Goal: Task Accomplishment & Management: Manage account settings

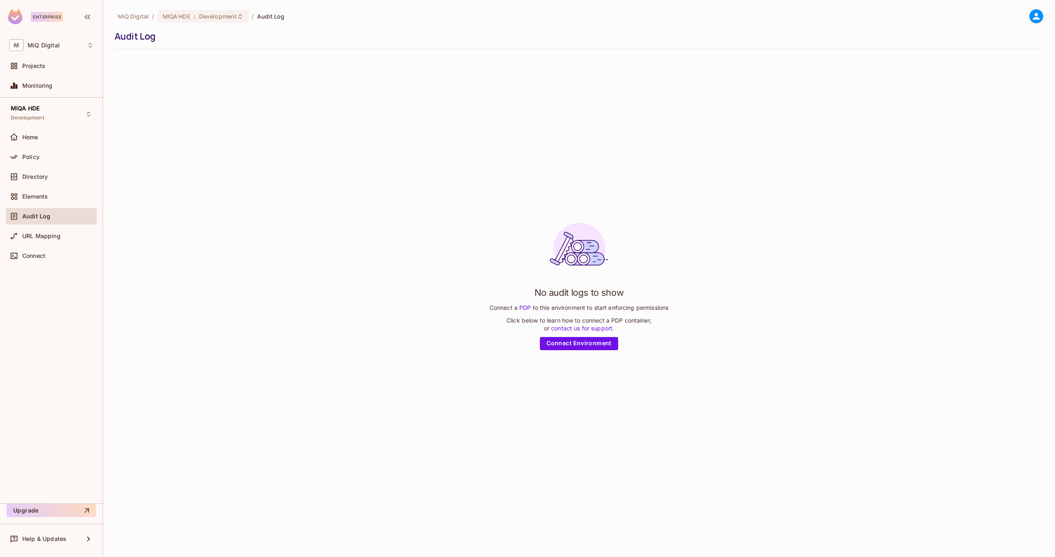
click at [73, 212] on div "Audit Log" at bounding box center [51, 216] width 84 height 10
click at [1038, 14] on icon at bounding box center [1036, 16] width 10 height 10
click at [56, 214] on div at bounding box center [527, 278] width 1055 height 557
click at [49, 157] on div "Policy" at bounding box center [57, 157] width 71 height 7
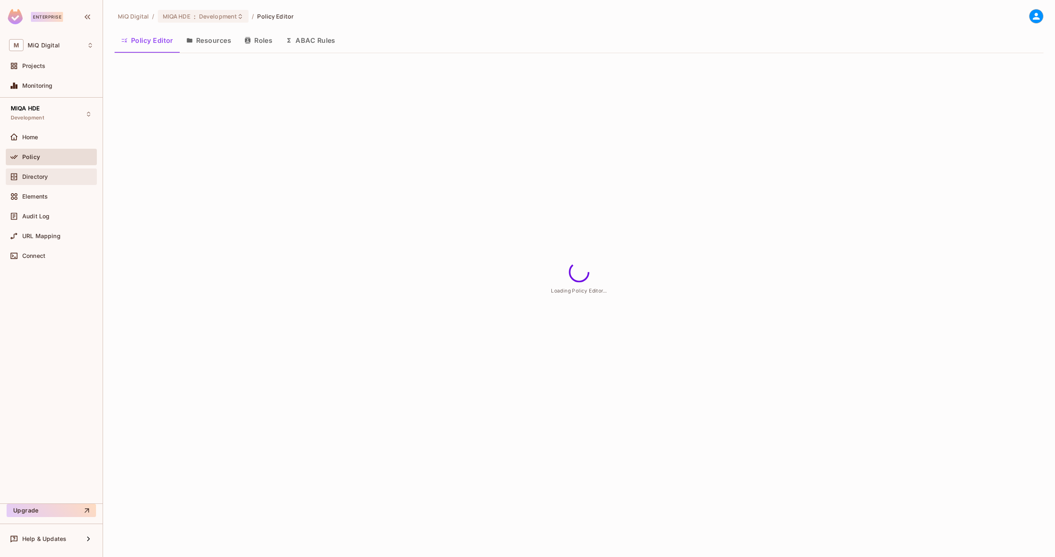
click at [51, 178] on div "Directory" at bounding box center [57, 177] width 71 height 7
click at [58, 154] on div "Policy" at bounding box center [57, 157] width 71 height 7
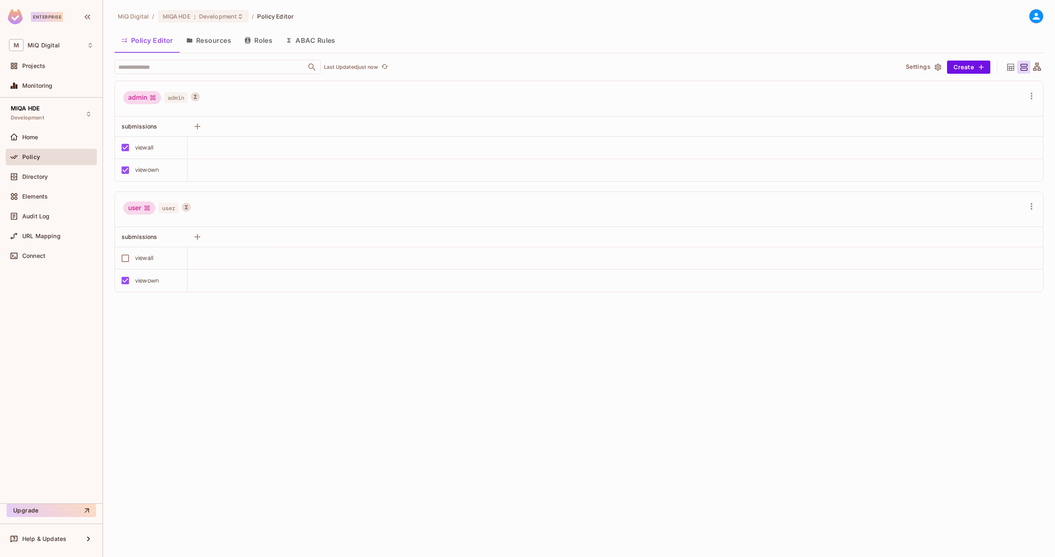
click at [310, 33] on button "ABAC Rules" at bounding box center [310, 40] width 63 height 21
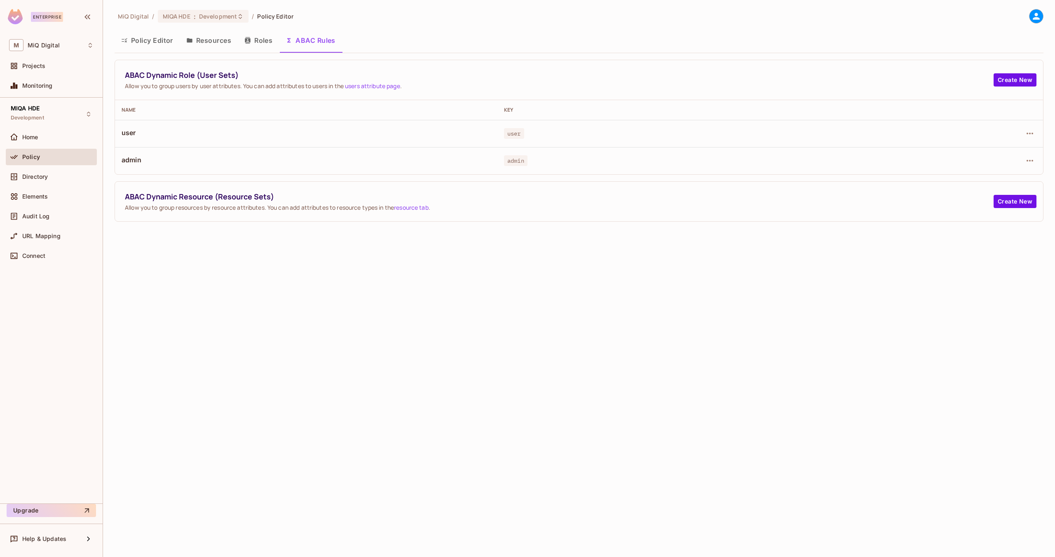
click at [261, 42] on button "Roles" at bounding box center [258, 40] width 41 height 21
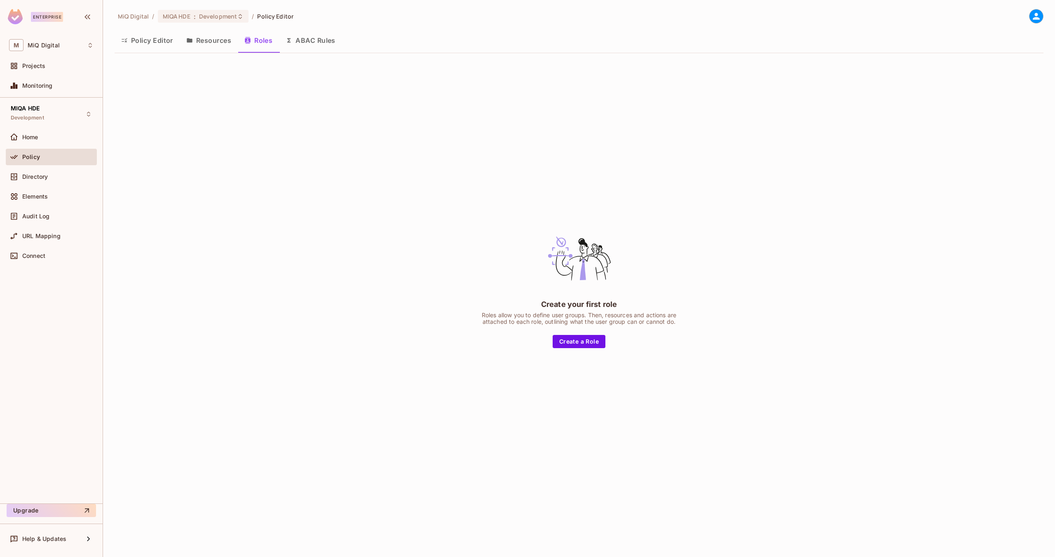
click at [152, 39] on button "Policy Editor" at bounding box center [147, 40] width 65 height 21
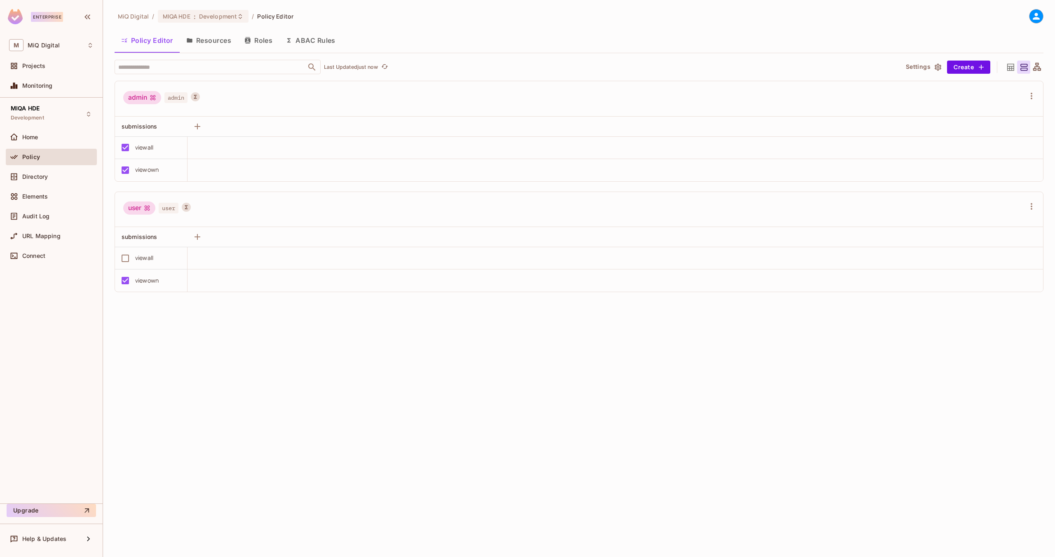
click at [201, 39] on button "Resources" at bounding box center [209, 40] width 58 height 21
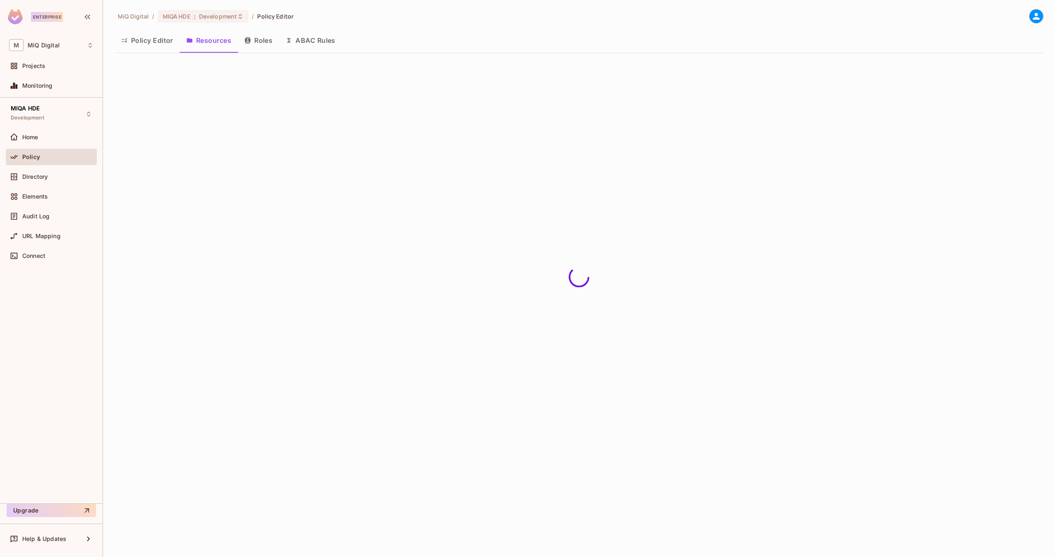
click at [272, 37] on button "Roles" at bounding box center [258, 40] width 41 height 21
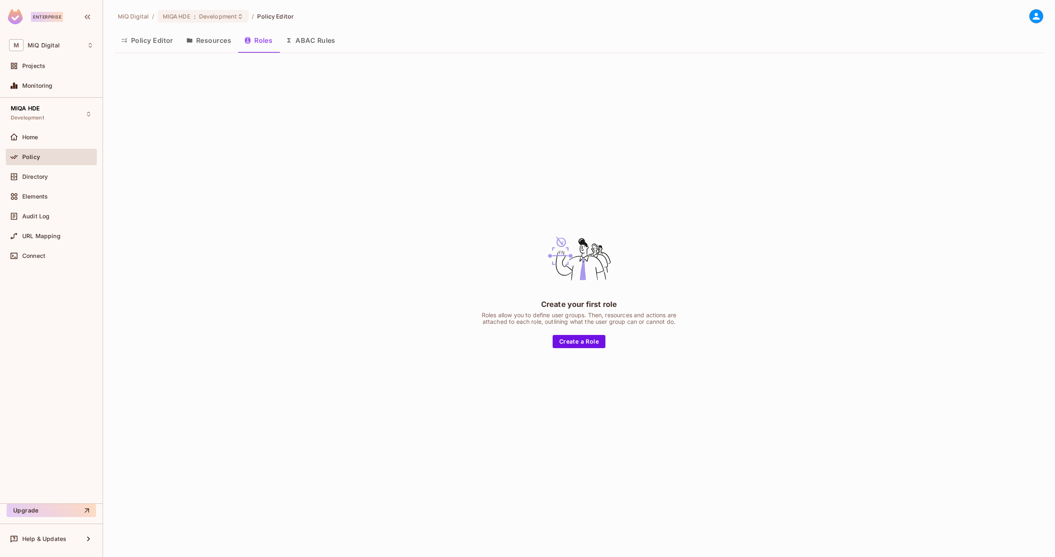
click at [314, 39] on button "ABAC Rules" at bounding box center [310, 40] width 63 height 21
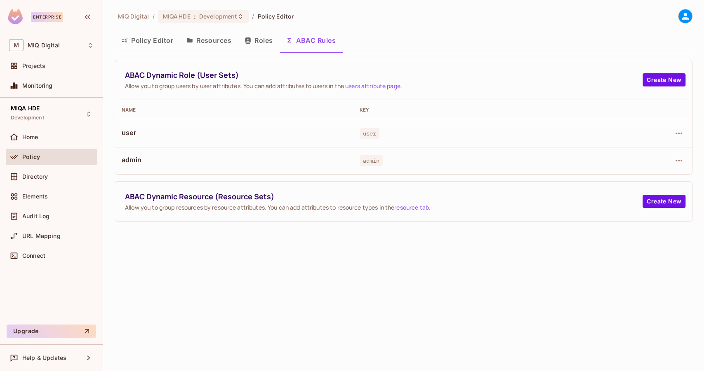
click at [149, 38] on button "Policy Editor" at bounding box center [147, 40] width 65 height 21
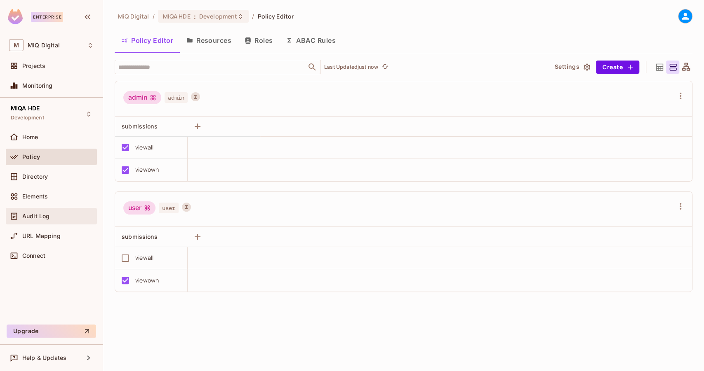
click at [58, 211] on div "Audit Log" at bounding box center [51, 216] width 84 height 10
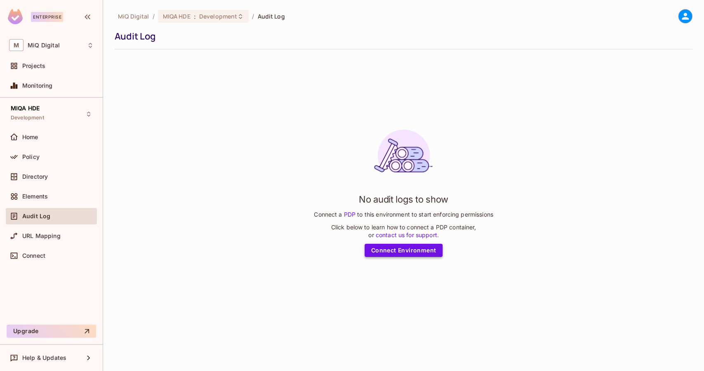
click at [397, 252] on link "Connect Environment" at bounding box center [403, 250] width 78 height 13
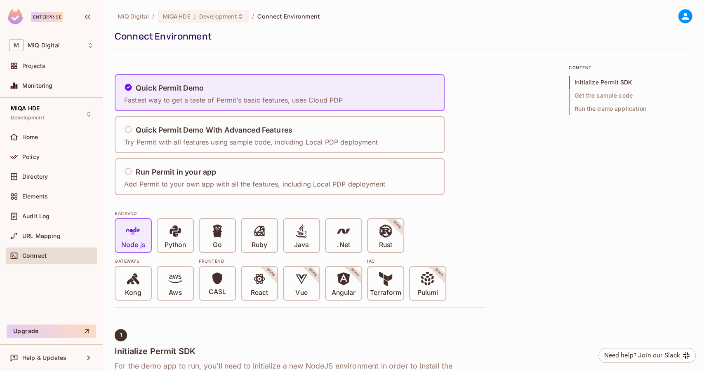
click at [692, 16] on div at bounding box center [685, 16] width 14 height 14
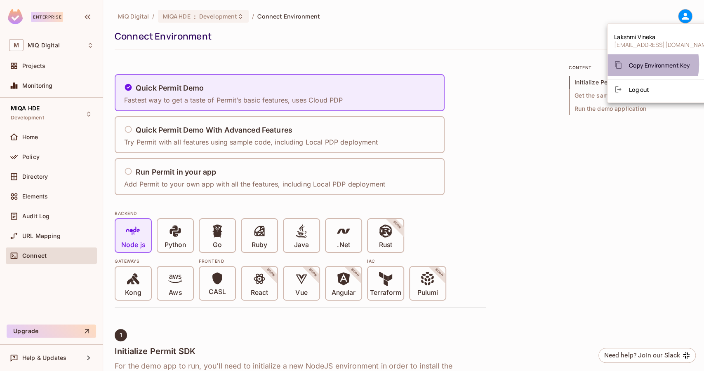
click at [638, 64] on span "Copy Environment Key" at bounding box center [659, 65] width 61 height 8
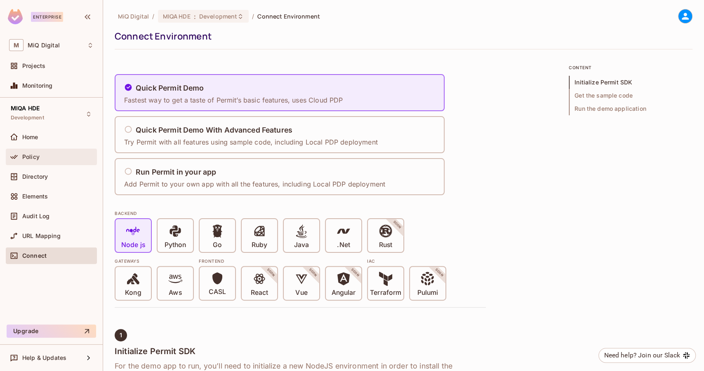
click at [38, 157] on span "Policy" at bounding box center [30, 157] width 17 height 7
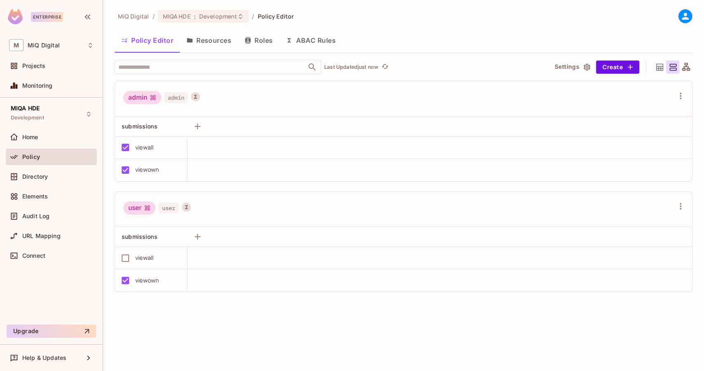
click at [219, 40] on button "Resources" at bounding box center [209, 40] width 58 height 21
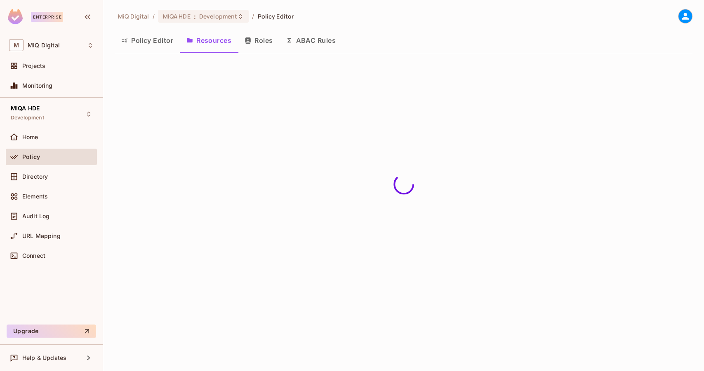
click at [157, 37] on button "Policy Editor" at bounding box center [147, 40] width 65 height 21
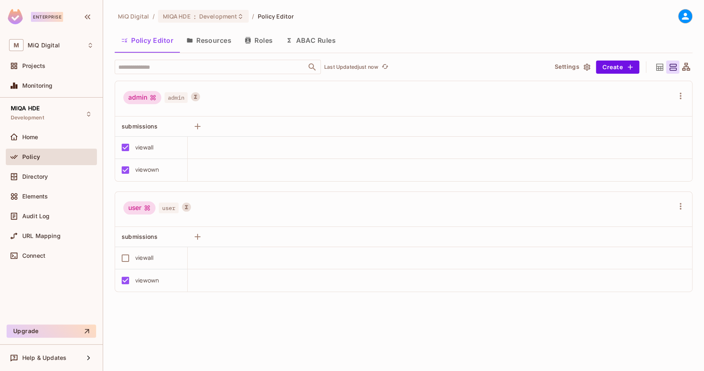
click at [219, 138] on td at bounding box center [440, 148] width 504 height 22
click at [305, 38] on button "ABAC Rules" at bounding box center [310, 40] width 63 height 21
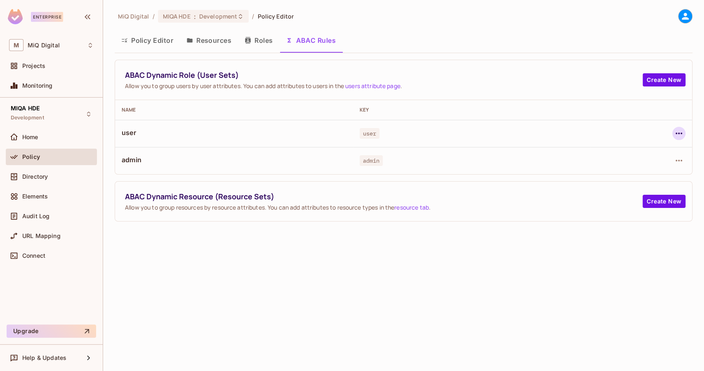
click at [678, 129] on icon "button" at bounding box center [678, 134] width 10 height 10
click at [580, 151] on span "Edit Dynamic Role (User Set)" at bounding box center [622, 151] width 86 height 13
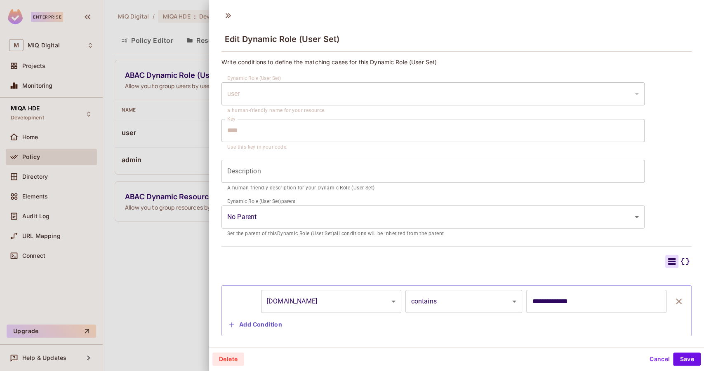
scroll to position [17, 0]
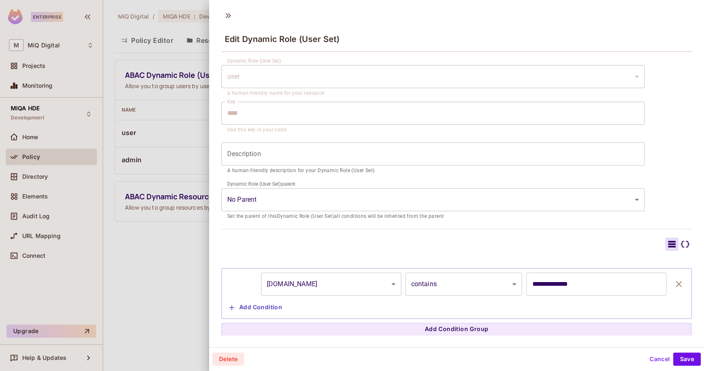
click at [141, 133] on div at bounding box center [352, 185] width 704 height 371
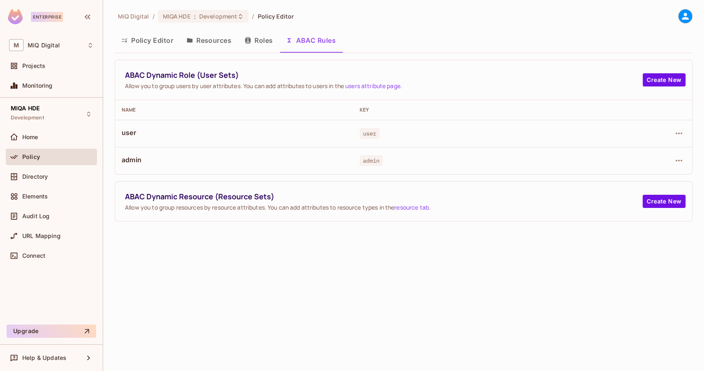
click at [230, 47] on button "Resources" at bounding box center [209, 40] width 58 height 21
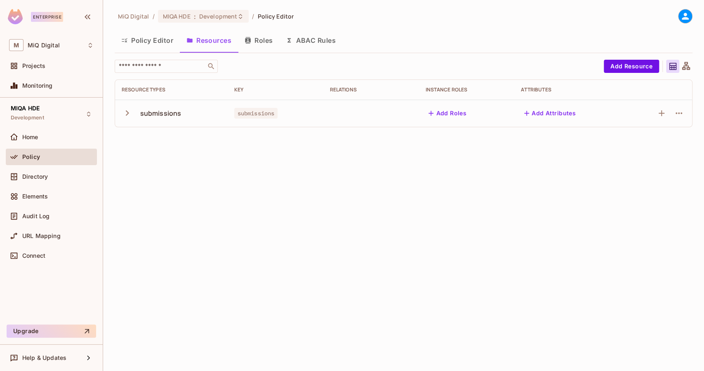
click at [156, 114] on div "submissions" at bounding box center [160, 113] width 41 height 9
click at [310, 40] on button "ABAC Rules" at bounding box center [310, 40] width 63 height 21
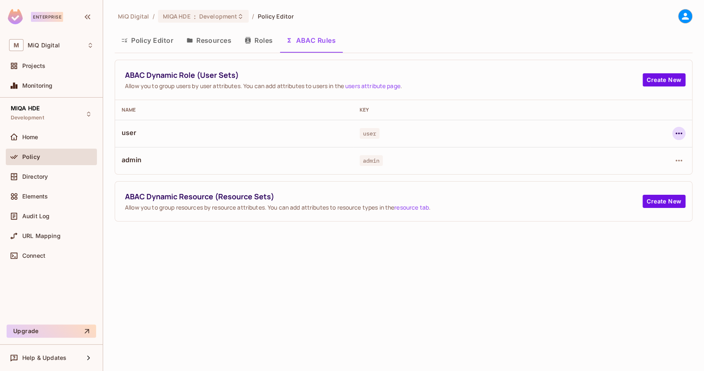
click at [678, 131] on icon "button" at bounding box center [678, 134] width 10 height 10
click at [216, 39] on div at bounding box center [352, 185] width 704 height 371
click at [216, 39] on button "Resources" at bounding box center [209, 40] width 58 height 21
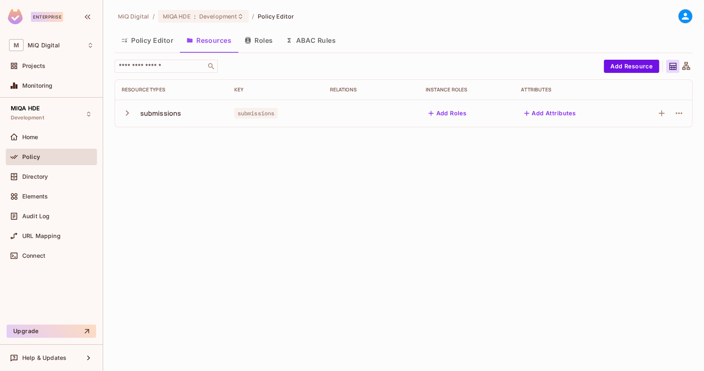
click at [319, 42] on button "ABAC Rules" at bounding box center [310, 40] width 63 height 21
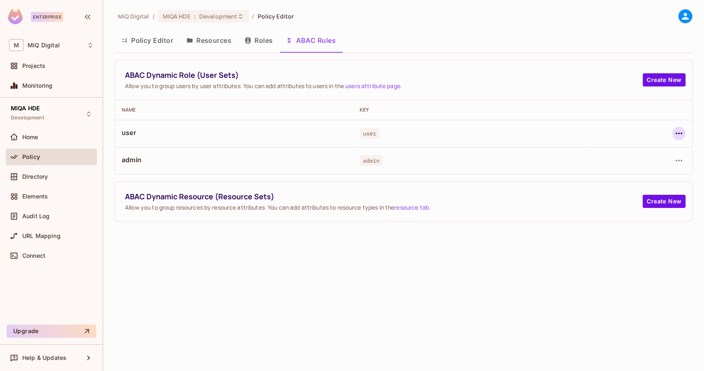
click at [673, 131] on icon "button" at bounding box center [678, 134] width 10 height 10
click at [589, 144] on li "Edit Dynamic Role (User Set)" at bounding box center [618, 152] width 120 height 18
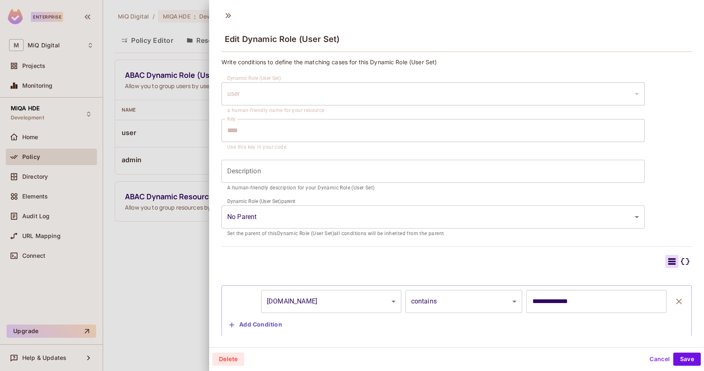
click at [281, 299] on body "Enterprise M MiQ Digital Projects Monitoring MIQA HDE Development Home Policy D…" at bounding box center [352, 185] width 704 height 371
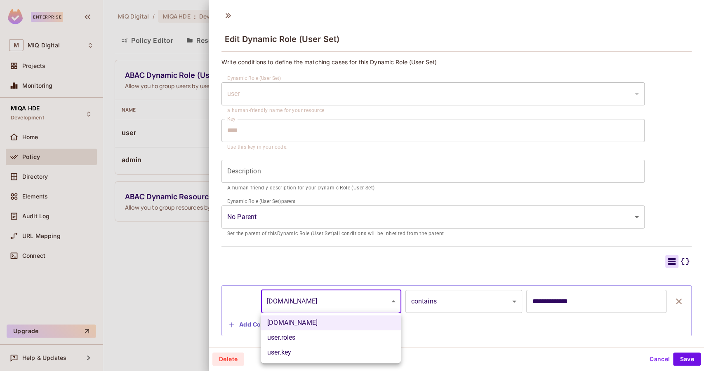
click at [160, 72] on div at bounding box center [352, 185] width 704 height 371
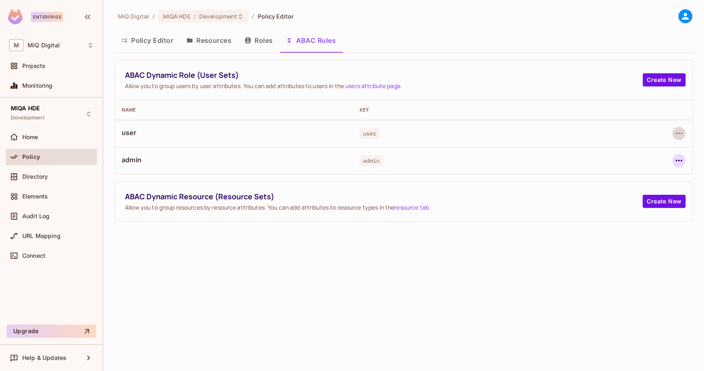
click at [678, 156] on icon "button" at bounding box center [678, 161] width 10 height 10
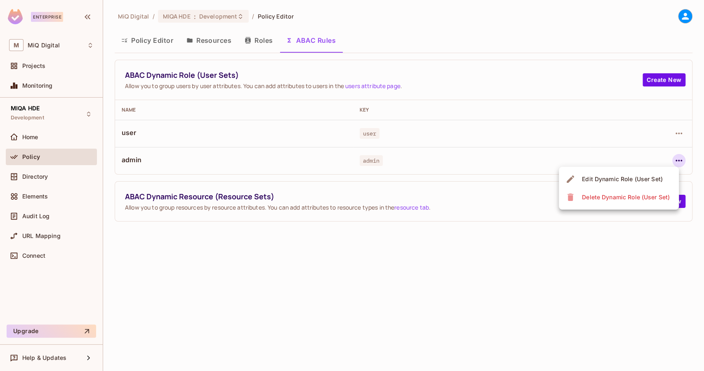
click at [602, 177] on div "Edit Dynamic Role (User Set)" at bounding box center [622, 179] width 81 height 8
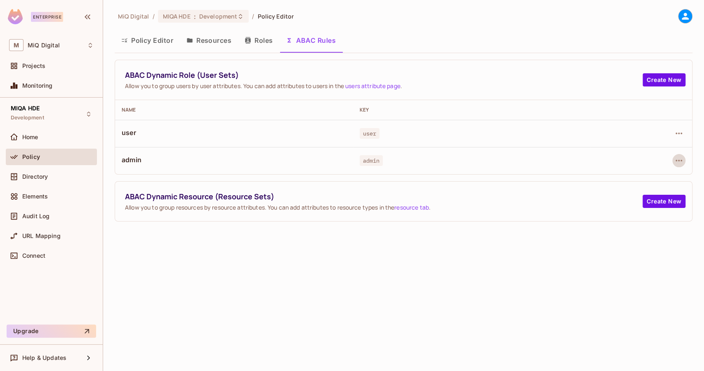
click at [160, 43] on button "Policy Editor" at bounding box center [147, 40] width 65 height 21
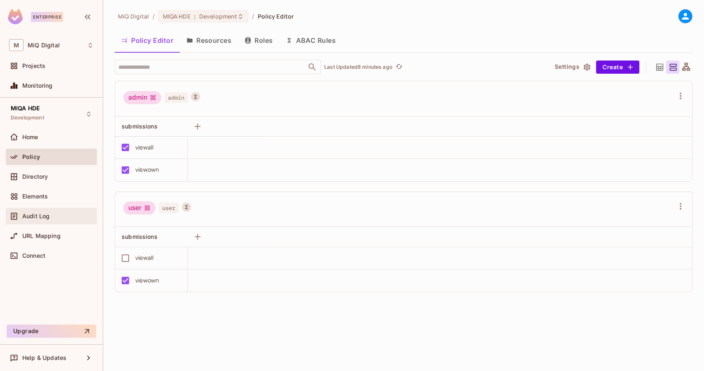
click at [58, 213] on div "Audit Log" at bounding box center [57, 216] width 71 height 7
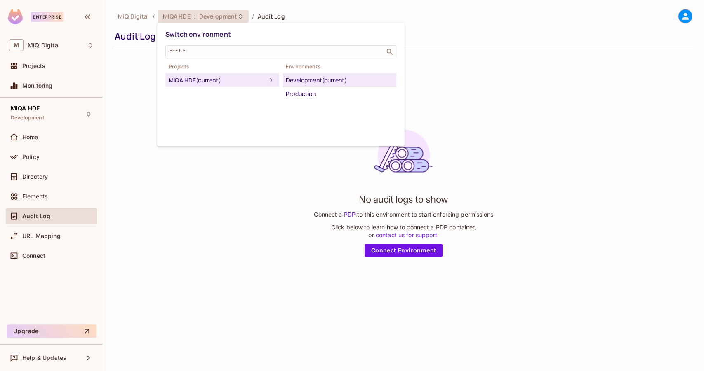
click at [47, 211] on div at bounding box center [352, 185] width 704 height 371
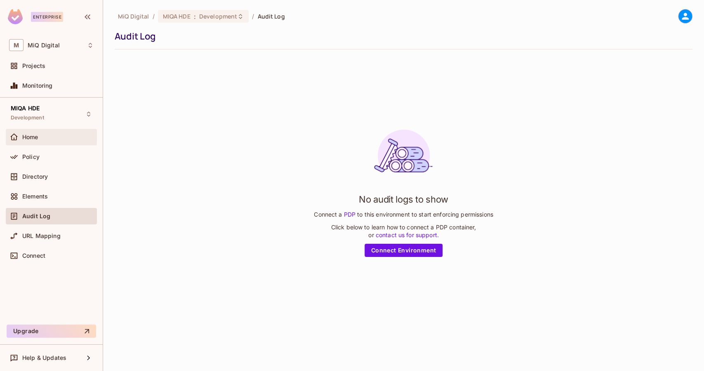
click at [45, 140] on div "Home" at bounding box center [51, 137] width 84 height 10
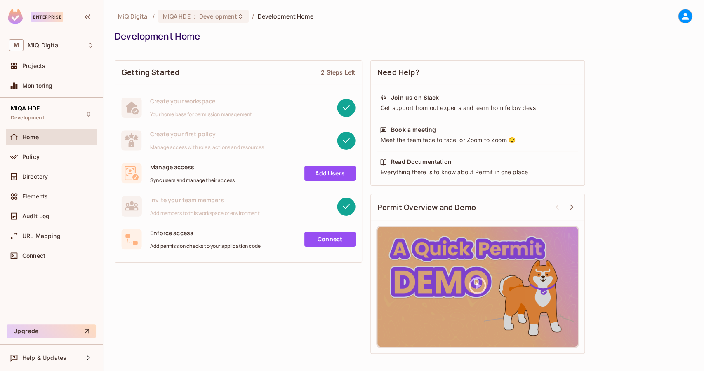
click at [68, 136] on div "Home" at bounding box center [57, 137] width 71 height 7
click at [209, 19] on span "Development" at bounding box center [218, 16] width 38 height 8
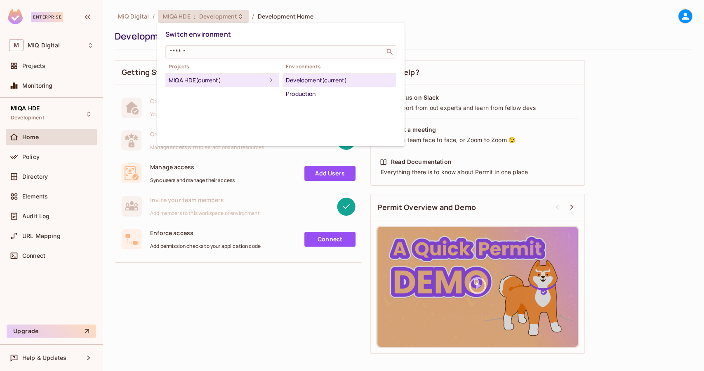
click at [42, 115] on div at bounding box center [352, 185] width 704 height 371
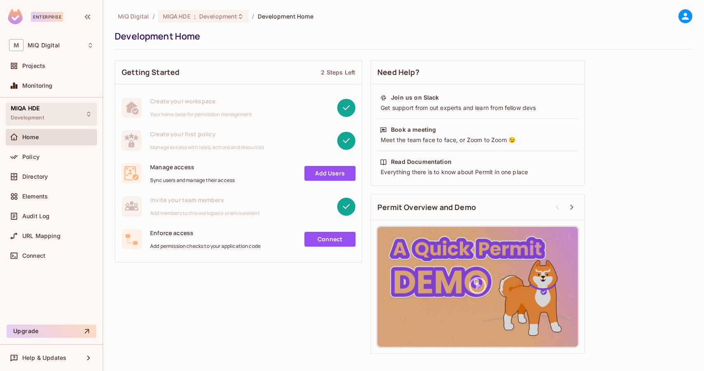
click at [39, 111] on span "MIQA HDE" at bounding box center [25, 108] width 29 height 7
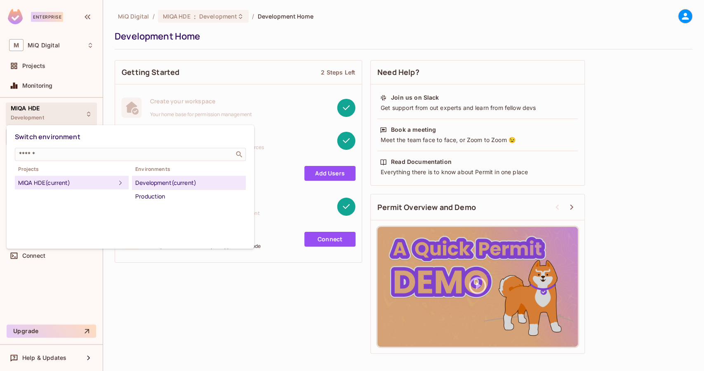
click at [45, 185] on div "MIQA HDE (current)" at bounding box center [66, 183] width 97 height 10
click at [46, 113] on div at bounding box center [352, 185] width 704 height 371
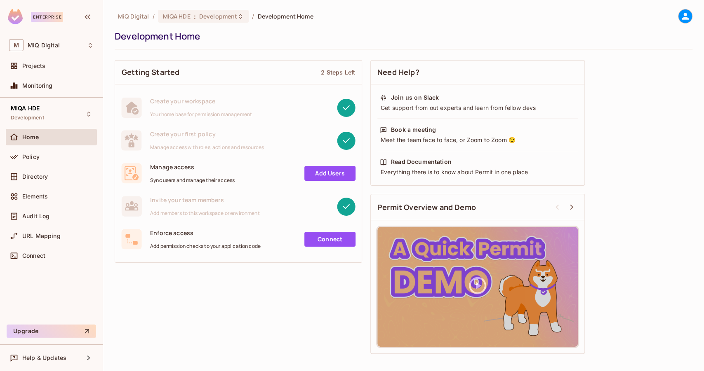
click at [46, 113] on div at bounding box center [352, 185] width 704 height 371
click at [35, 70] on div "Projects" at bounding box center [51, 66] width 84 height 10
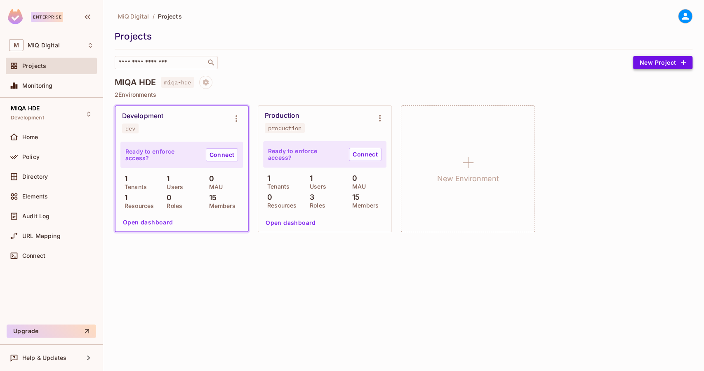
click at [648, 63] on button "New Project" at bounding box center [662, 62] width 59 height 13
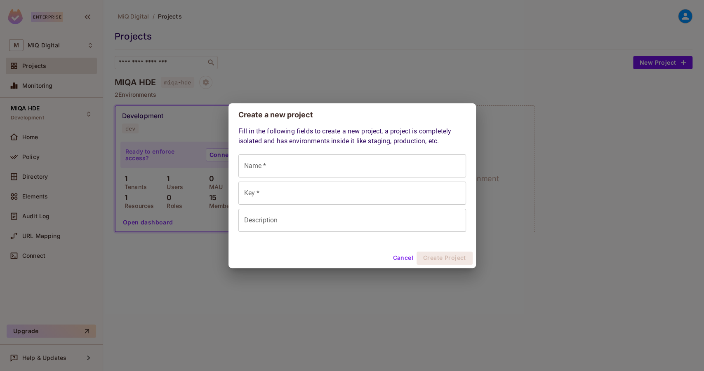
click at [195, 248] on div "Create a new project Fill in the following fields to create a new project, a pr…" at bounding box center [352, 185] width 704 height 371
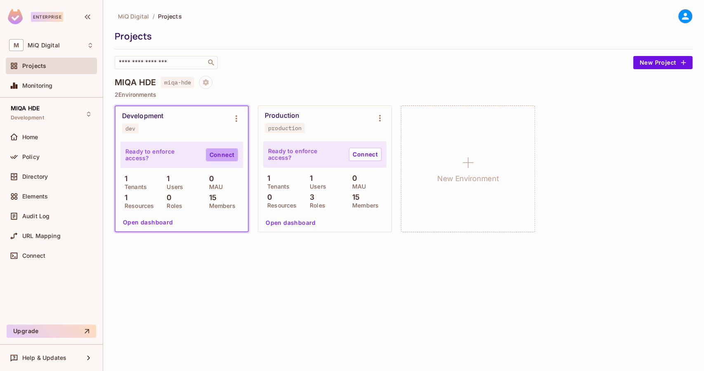
click at [224, 157] on link "Connect" at bounding box center [222, 154] width 32 height 13
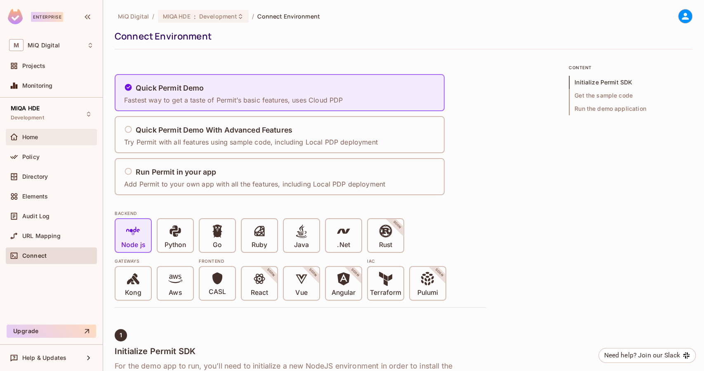
click at [52, 142] on div "Home" at bounding box center [51, 137] width 91 height 16
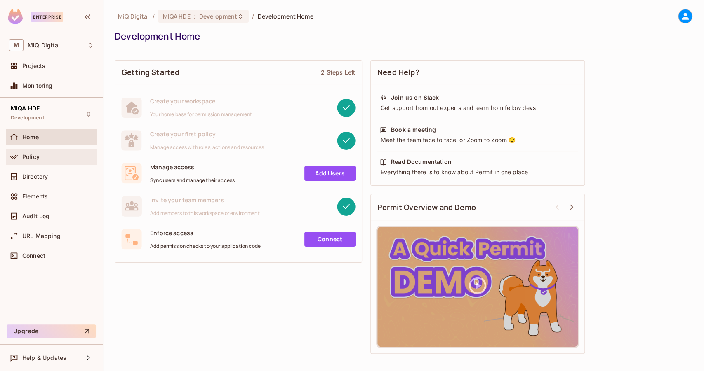
click at [50, 160] on div "Policy" at bounding box center [57, 157] width 71 height 7
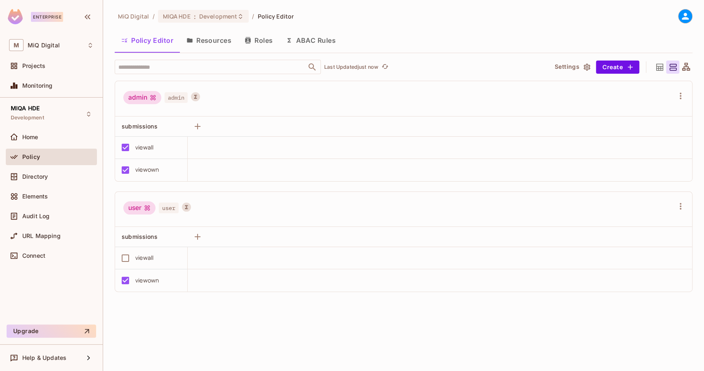
click at [680, 17] on icon at bounding box center [685, 16] width 10 height 10
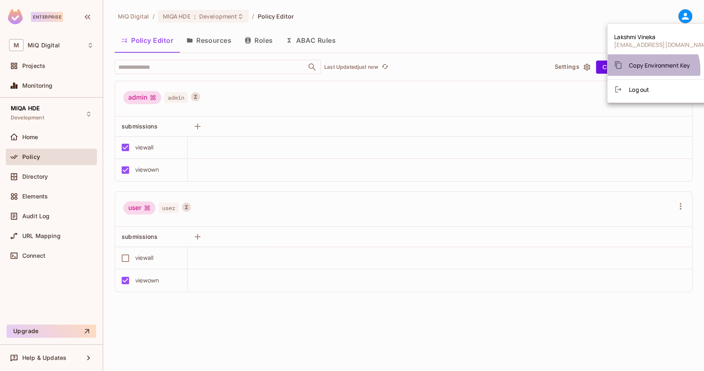
click at [649, 70] on div "Copy Environment Key" at bounding box center [652, 65] width 76 height 16
click at [42, 220] on div at bounding box center [352, 185] width 704 height 371
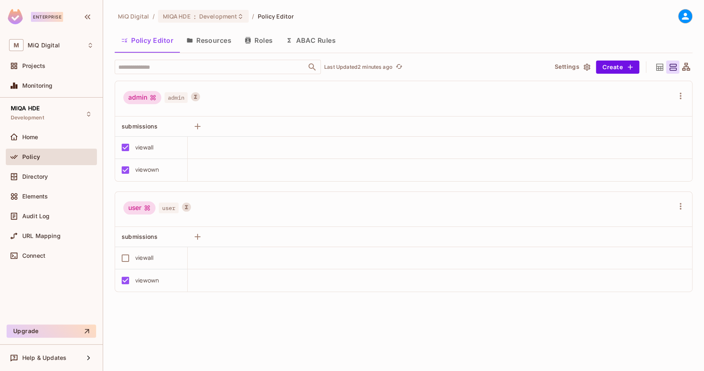
click at [42, 220] on div at bounding box center [352, 185] width 704 height 371
click at [41, 217] on span "Audit Log" at bounding box center [35, 216] width 27 height 7
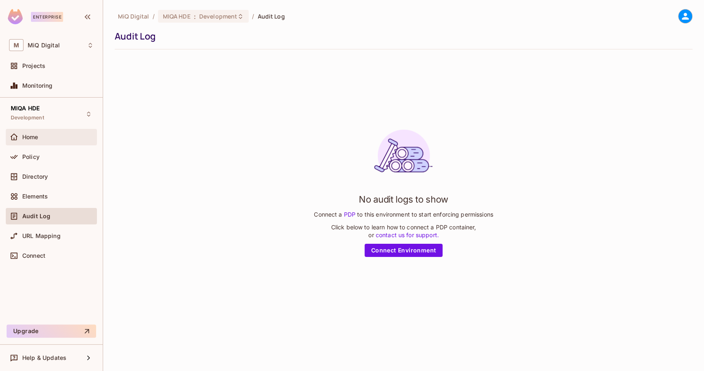
click at [33, 141] on div "Home" at bounding box center [51, 137] width 84 height 10
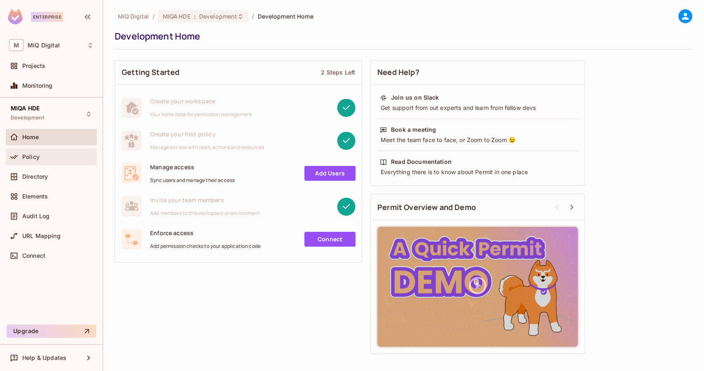
click at [35, 160] on div "Policy" at bounding box center [51, 157] width 84 height 10
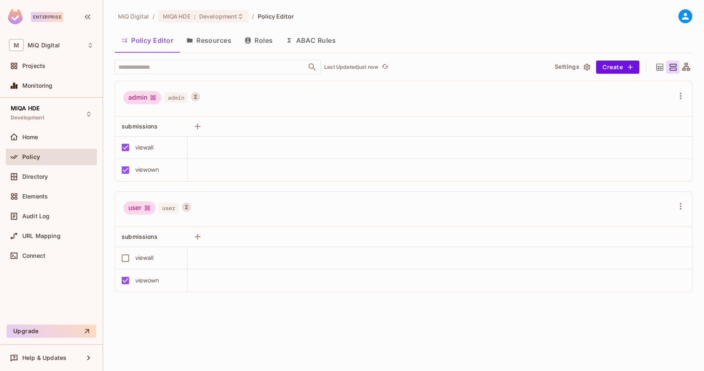
click at [314, 38] on button "ABAC Rules" at bounding box center [310, 40] width 63 height 21
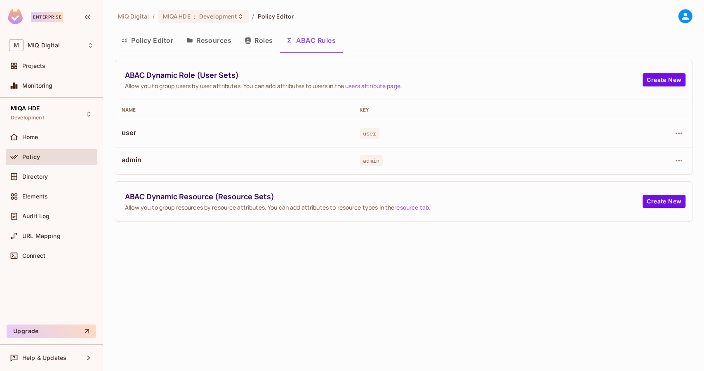
click at [261, 42] on button "Roles" at bounding box center [258, 40] width 41 height 21
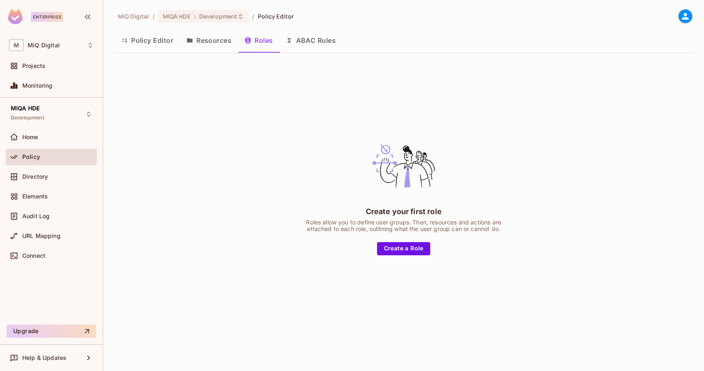
click at [324, 36] on button "ABAC Rules" at bounding box center [310, 40] width 63 height 21
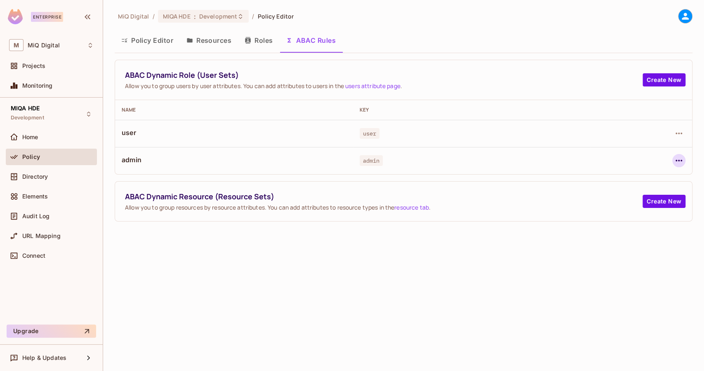
click at [672, 159] on button "button" at bounding box center [678, 160] width 13 height 13
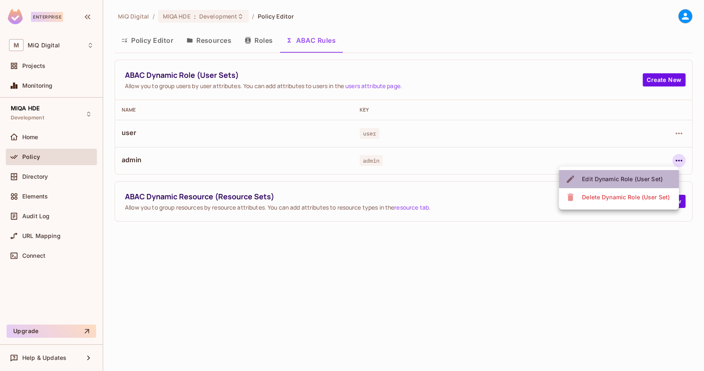
click at [643, 176] on div "Edit Dynamic Role (User Set)" at bounding box center [622, 179] width 81 height 8
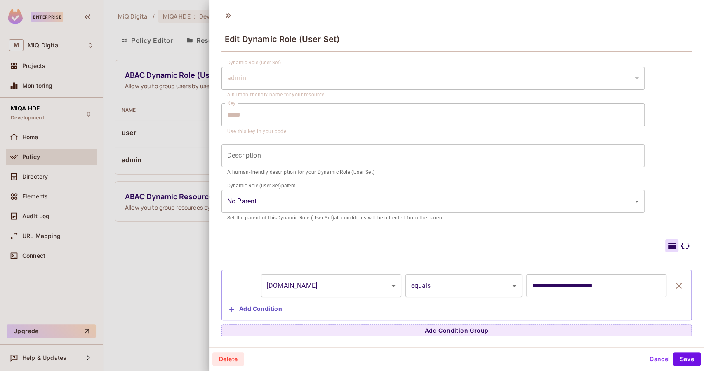
scroll to position [17, 0]
click at [274, 312] on button "Add Condition" at bounding box center [255, 307] width 59 height 13
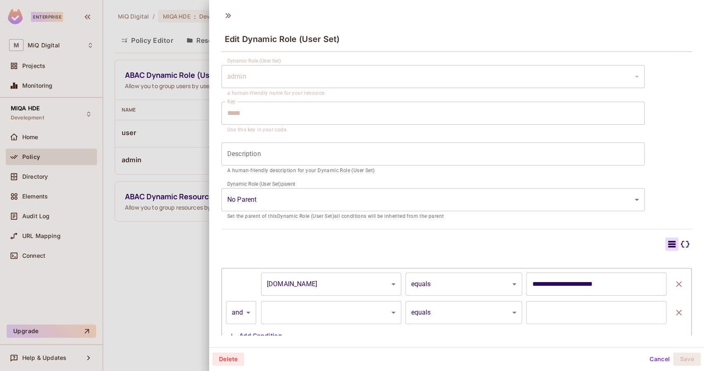
click at [275, 312] on body "Enterprise M MiQ Digital Projects Monitoring MIQA HDE Development Home Policy D…" at bounding box center [352, 185] width 704 height 371
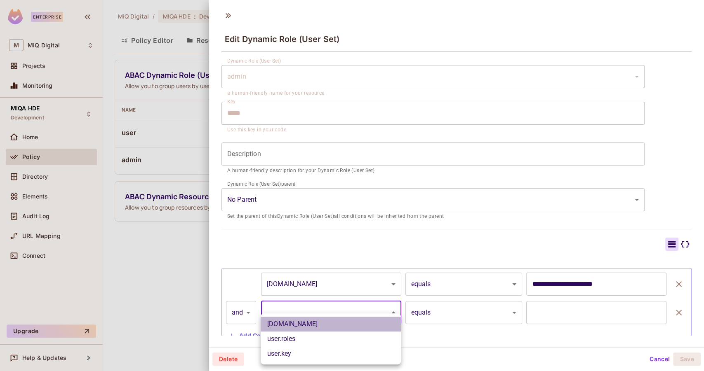
click at [285, 321] on li "user.email" at bounding box center [330, 324] width 140 height 15
type input "**********"
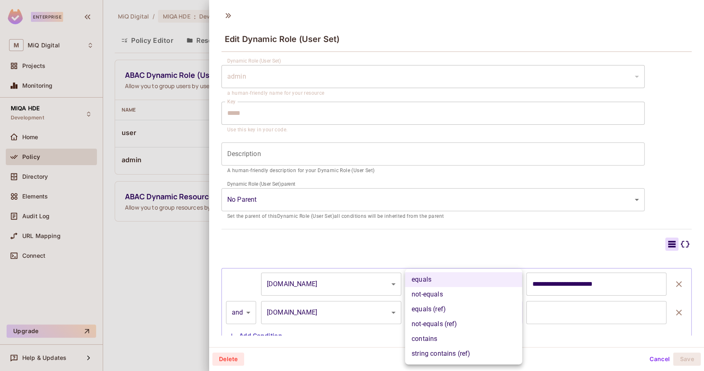
click at [432, 307] on body "Enterprise M MiQ Digital Projects Monitoring MIQA HDE Development Home Policy D…" at bounding box center [352, 185] width 704 height 371
click at [429, 282] on li "equals" at bounding box center [463, 279] width 117 height 15
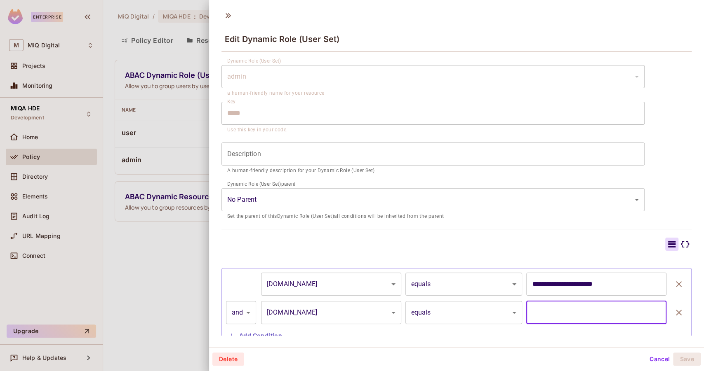
click at [538, 306] on input "text" at bounding box center [596, 312] width 140 height 23
type input "**********"
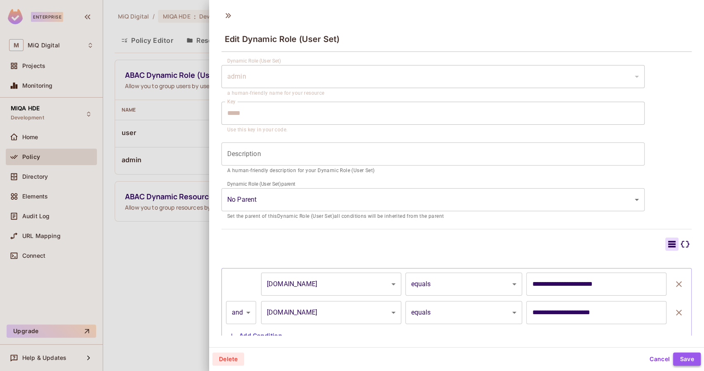
click at [687, 361] on button "Save" at bounding box center [687, 359] width 28 height 13
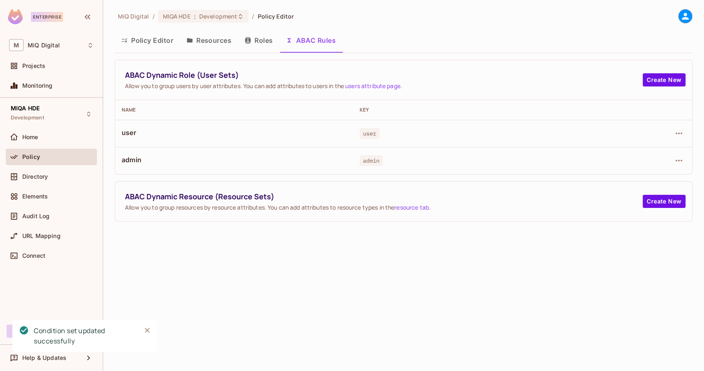
click at [258, 47] on button "Roles" at bounding box center [258, 40] width 41 height 21
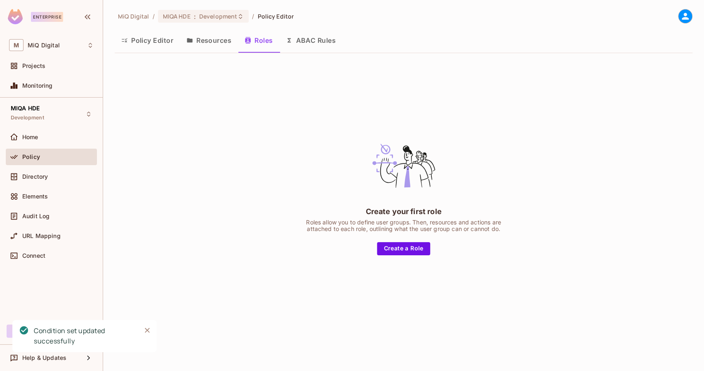
click at [299, 40] on button "ABAC Rules" at bounding box center [310, 40] width 63 height 21
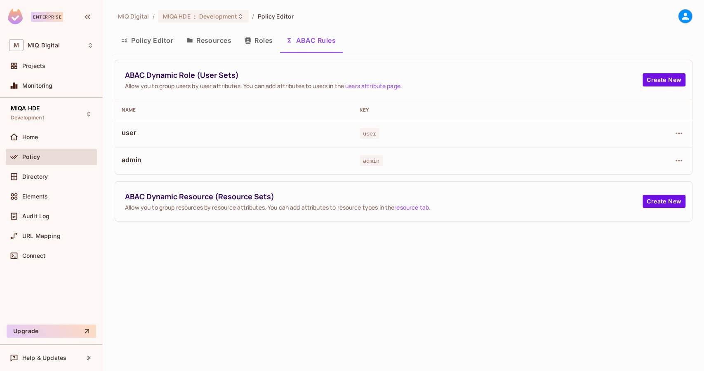
click at [164, 45] on button "Policy Editor" at bounding box center [147, 40] width 65 height 21
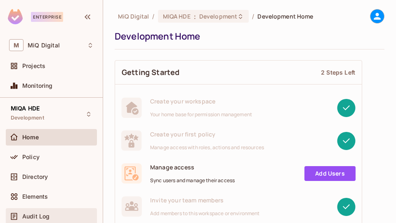
click at [52, 213] on div "Audit Log" at bounding box center [57, 216] width 71 height 7
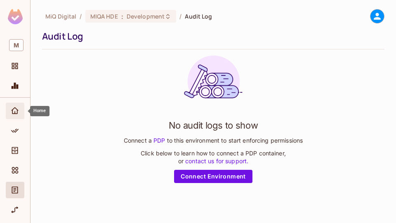
click at [17, 108] on icon "Home" at bounding box center [15, 111] width 8 height 8
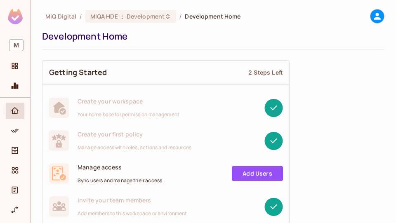
click at [64, 11] on ol "MiQ Digital / MIQA HDE : Development / Development Home" at bounding box center [142, 16] width 195 height 13
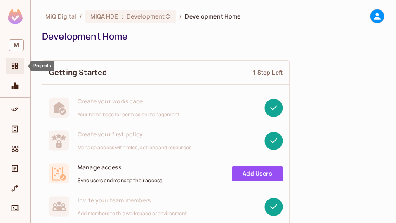
click at [19, 66] on icon "Projects" at bounding box center [15, 66] width 8 height 8
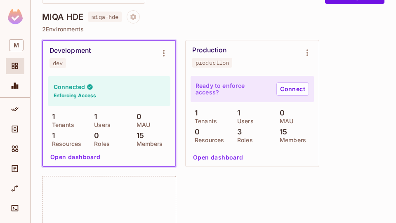
scroll to position [64, 0]
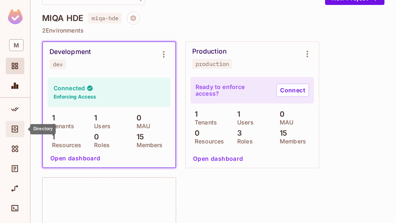
click at [13, 131] on icon "Directory" at bounding box center [15, 129] width 8 height 8
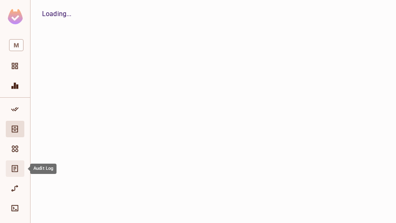
click at [19, 164] on span "Audit Log" at bounding box center [15, 169] width 10 height 10
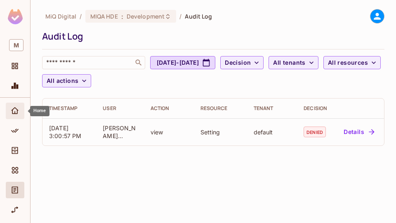
click at [11, 111] on icon "Home" at bounding box center [15, 111] width 8 height 8
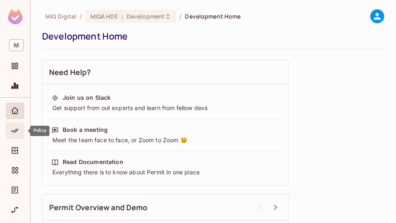
click at [14, 132] on icon "Policy" at bounding box center [15, 131] width 8 height 8
